Goal: Task Accomplishment & Management: Use online tool/utility

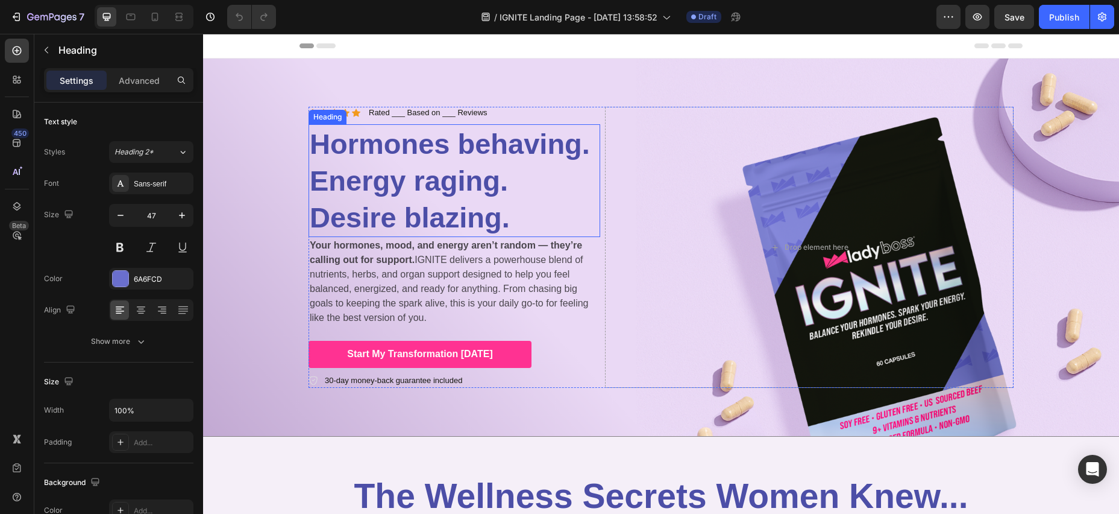
click at [313, 143] on span "Hormones behaving. Energy raging. Desire blazing." at bounding box center [450, 180] width 280 height 105
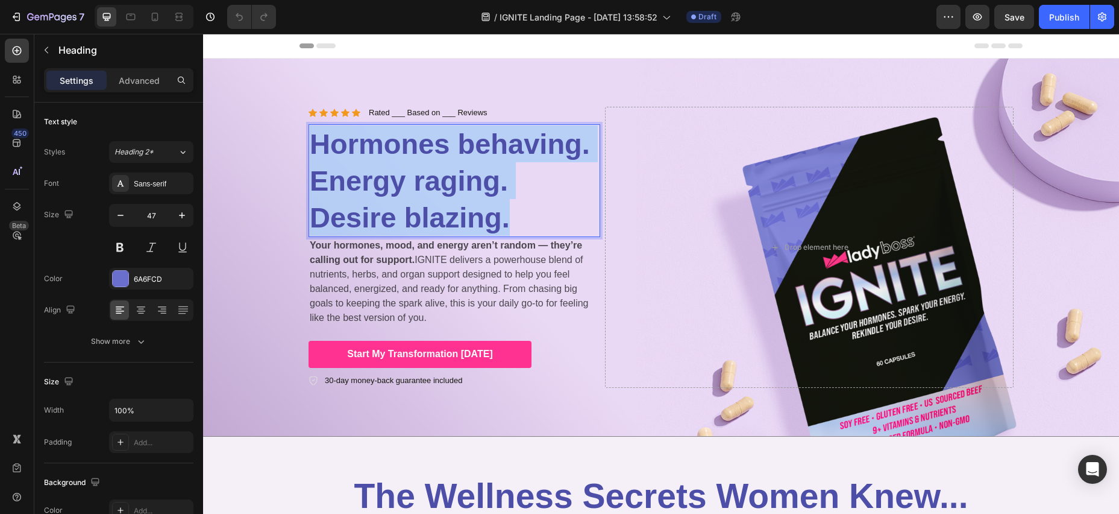
click at [512, 215] on p "Hormones behaving. Energy raging. Desire blazing." at bounding box center [454, 180] width 289 height 110
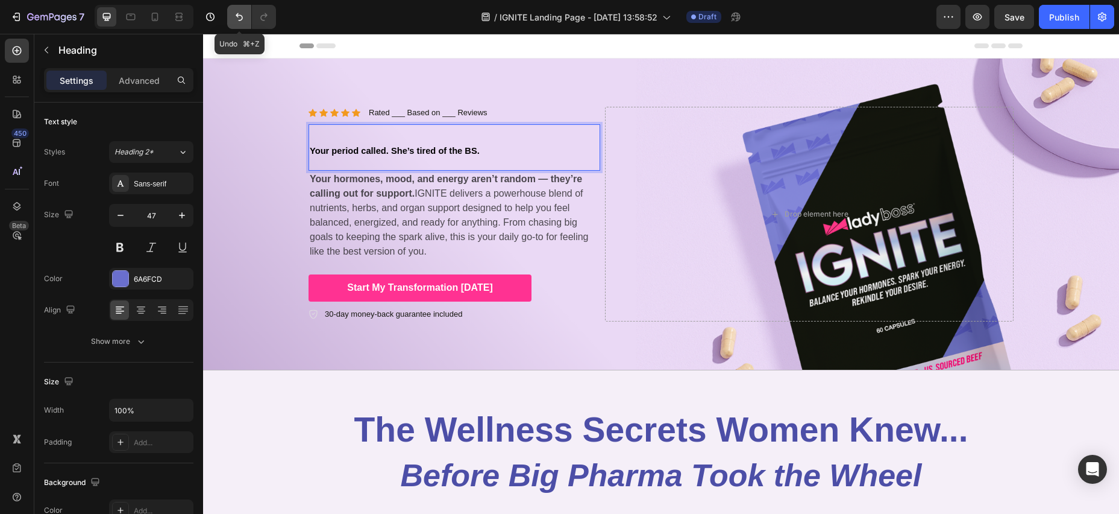
drag, startPoint x: 242, startPoint y: 21, endPoint x: 248, endPoint y: 25, distance: 7.0
click at [242, 22] on icon "Undo/Redo" at bounding box center [239, 17] width 12 height 12
click at [239, 19] on icon "Undo/Redo" at bounding box center [239, 17] width 12 height 12
click at [239, 17] on icon "Undo/Redo" at bounding box center [239, 17] width 12 height 12
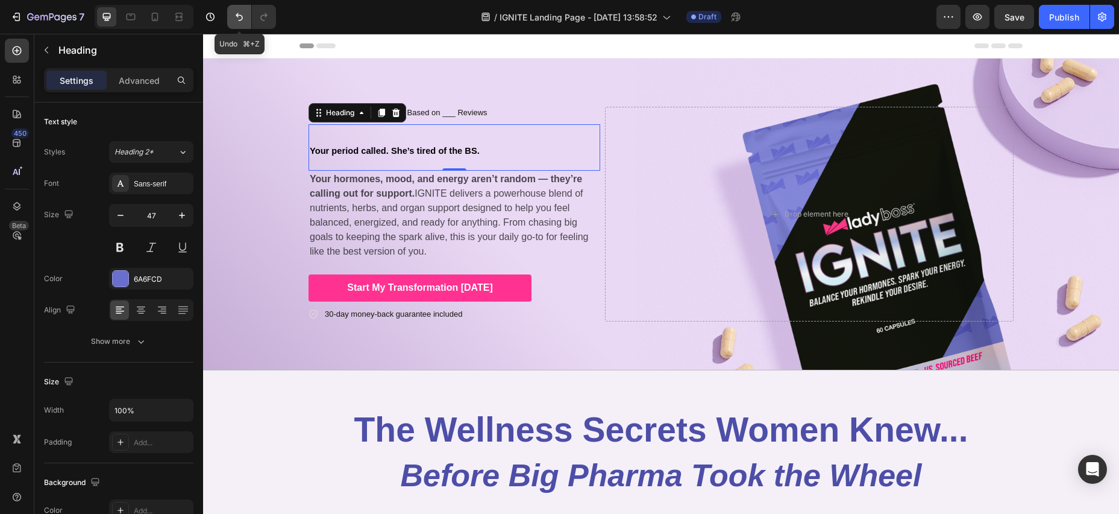
click at [240, 17] on icon "Undo/Redo" at bounding box center [239, 17] width 12 height 12
click at [27, 20] on icon "button" at bounding box center [51, 18] width 49 height 10
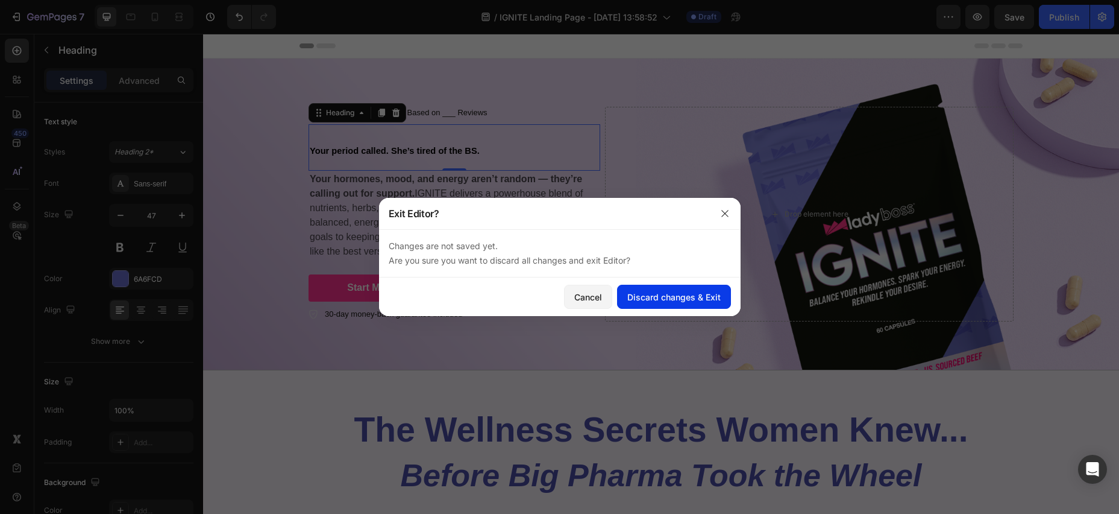
click at [690, 296] on div "Discard changes & Exit" at bounding box center [673, 297] width 93 height 13
